Goal: Entertainment & Leisure: Consume media (video, audio)

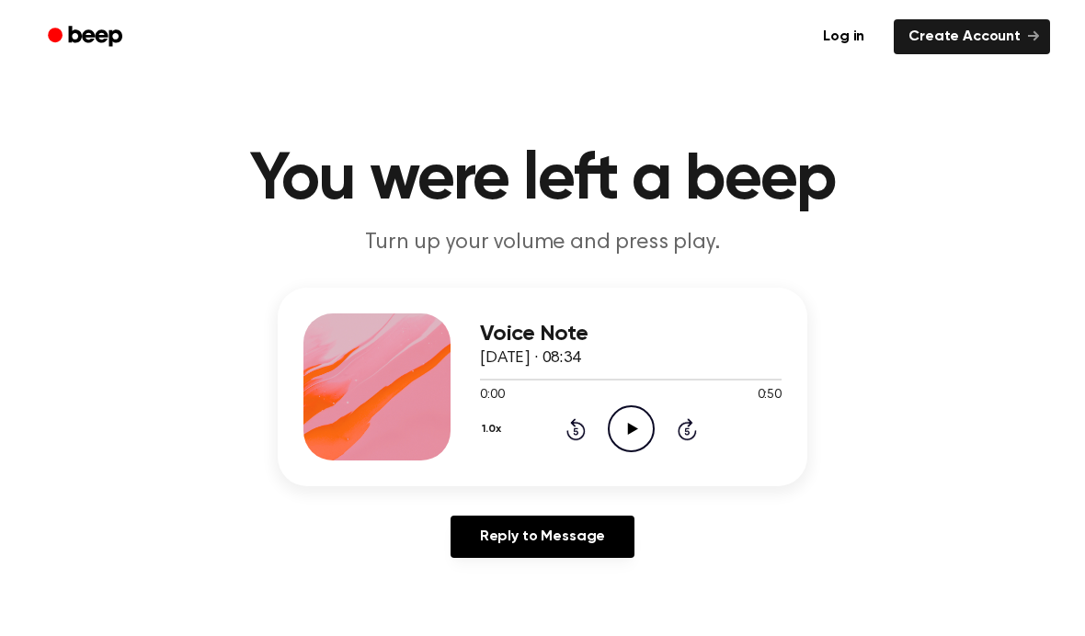
scroll to position [36, 0]
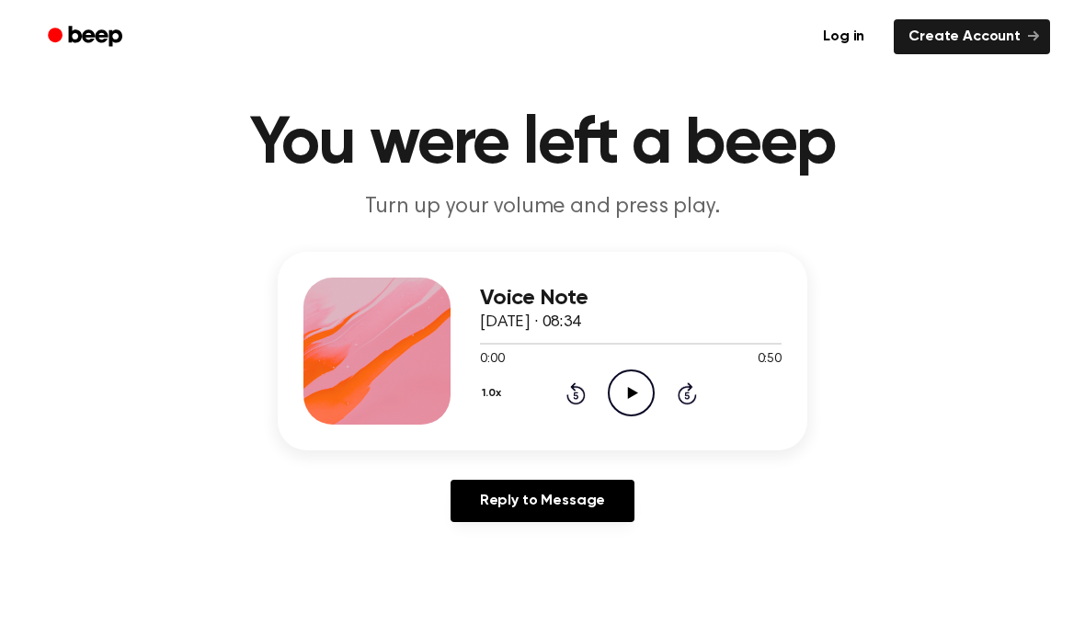
click at [632, 389] on icon "Play Audio" at bounding box center [631, 393] width 47 height 47
click at [629, 393] on icon at bounding box center [631, 393] width 8 height 12
click at [623, 402] on icon "Play Audio" at bounding box center [631, 393] width 47 height 47
click at [627, 404] on icon "Pause Audio" at bounding box center [631, 393] width 47 height 47
click at [562, 412] on div "1.0x Rewind 5 seconds Play Audio Skip 5 seconds" at bounding box center [631, 393] width 302 height 47
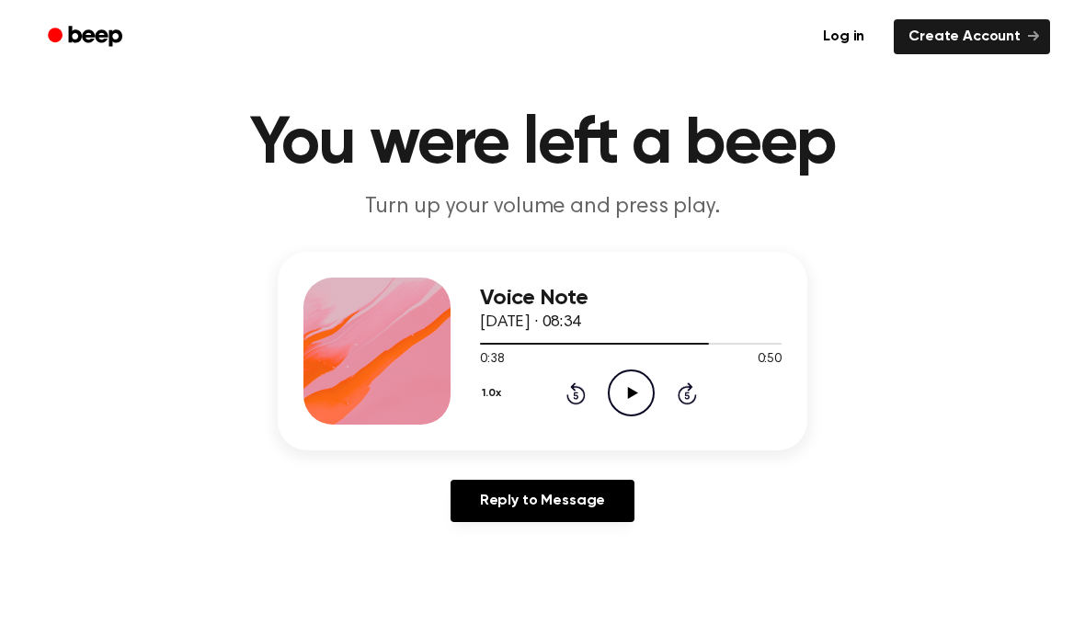
click at [567, 398] on icon "Rewind 5 seconds" at bounding box center [576, 394] width 20 height 24
click at [571, 393] on icon "Rewind 5 seconds" at bounding box center [576, 394] width 20 height 24
click at [632, 394] on icon at bounding box center [632, 393] width 10 height 12
click at [625, 398] on icon "Pause Audio" at bounding box center [631, 393] width 47 height 47
click at [610, 389] on icon "Play Audio" at bounding box center [631, 393] width 47 height 47
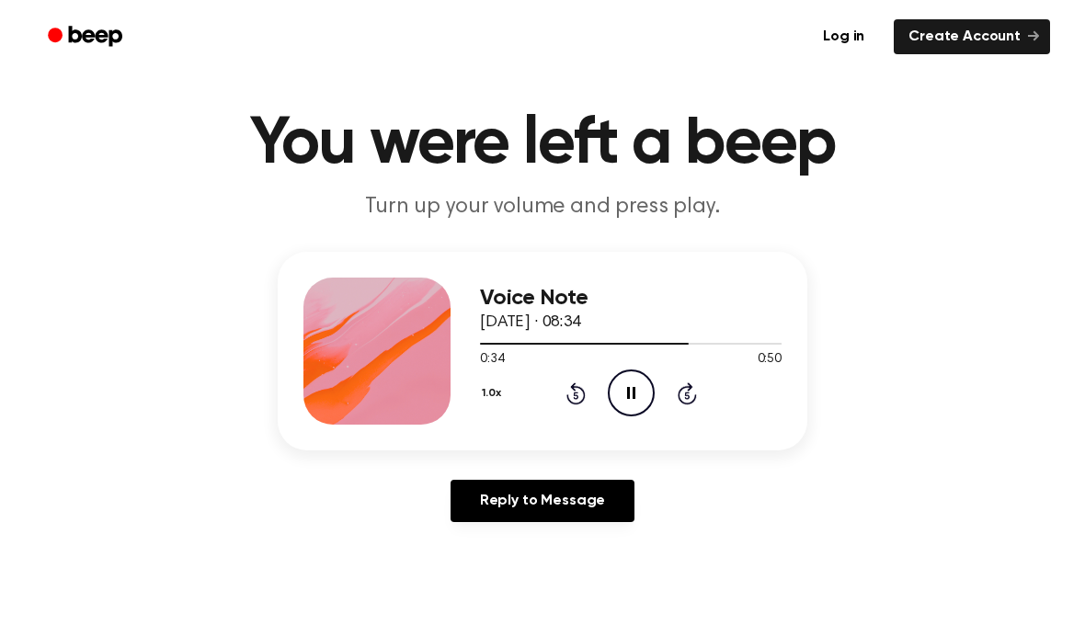
click at [635, 386] on icon "Pause Audio" at bounding box center [631, 393] width 47 height 47
click at [625, 392] on icon "Play Audio" at bounding box center [631, 393] width 47 height 47
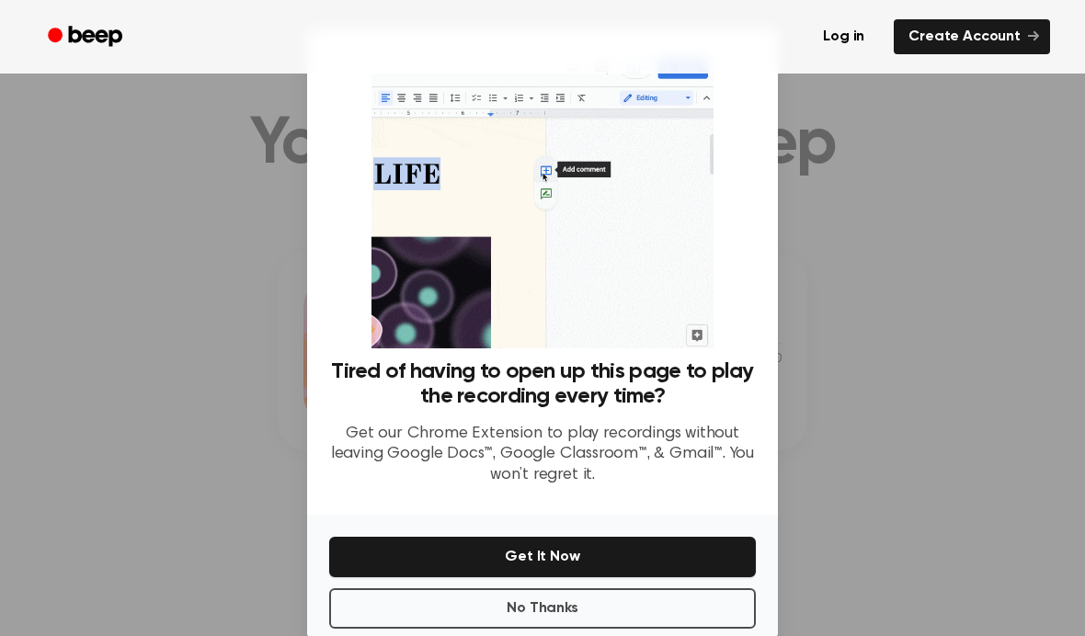
click at [872, 289] on div at bounding box center [542, 318] width 1085 height 636
click at [871, 289] on div at bounding box center [542, 318] width 1085 height 636
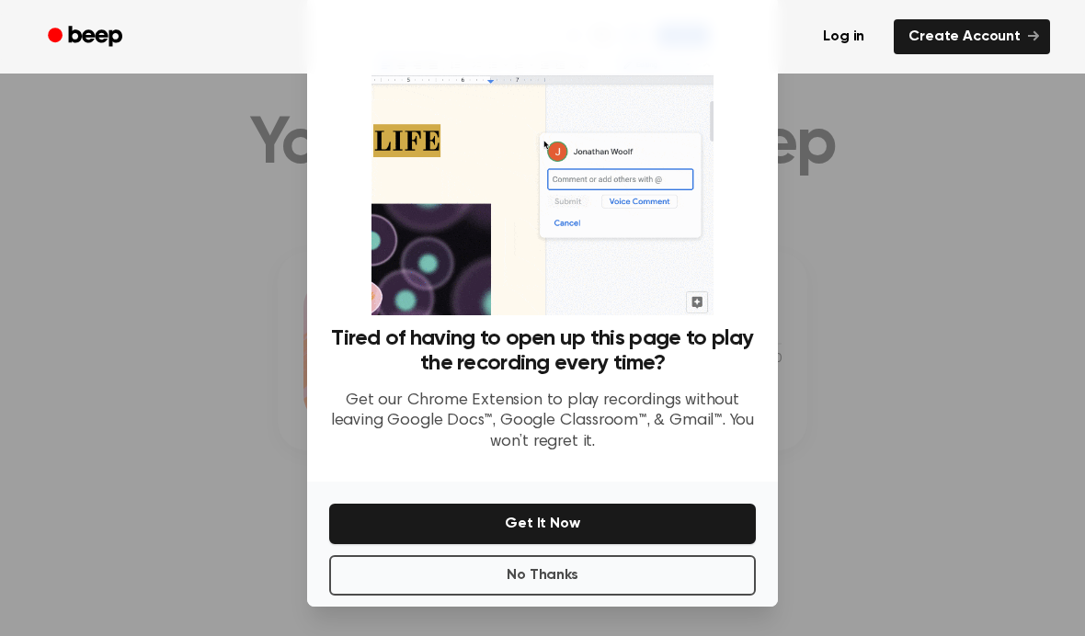
scroll to position [75, 0]
click at [662, 574] on button "No Thanks" at bounding box center [542, 575] width 427 height 40
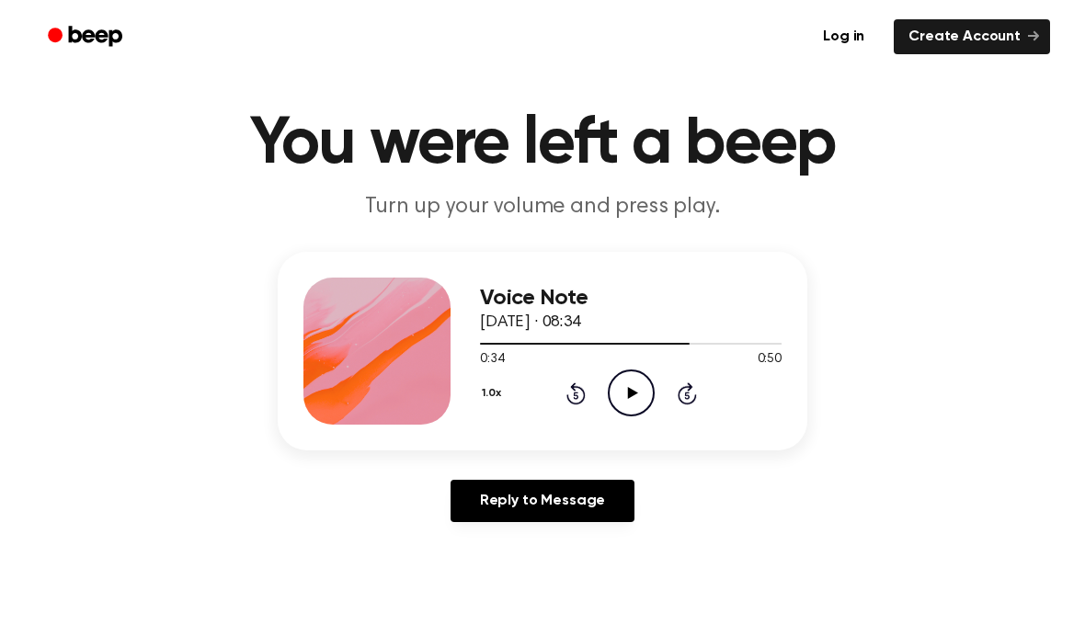
click at [624, 395] on icon "Play Audio" at bounding box center [631, 393] width 47 height 47
click at [630, 381] on icon "Pause Audio" at bounding box center [631, 393] width 47 height 47
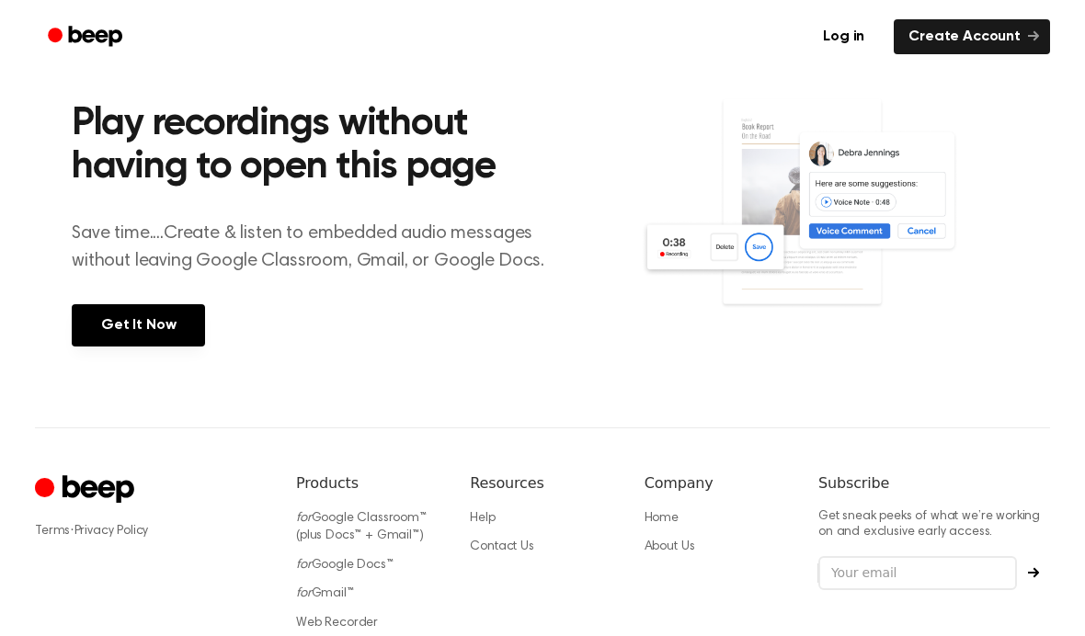
scroll to position [763, 0]
